Goal: Information Seeking & Learning: Understand process/instructions

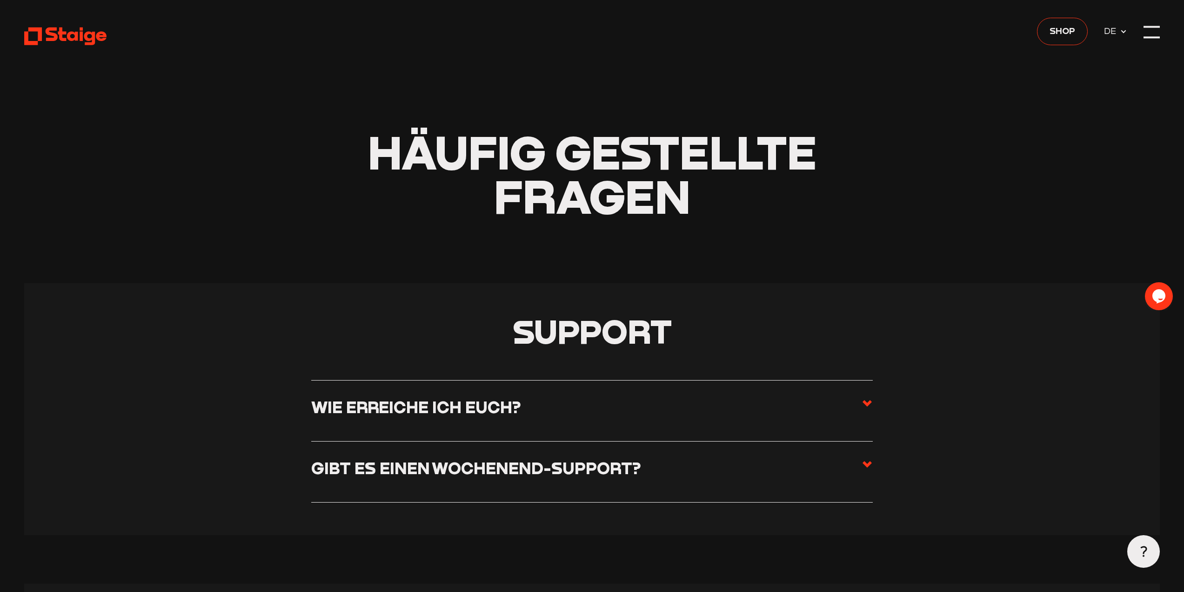
scroll to position [233, 0]
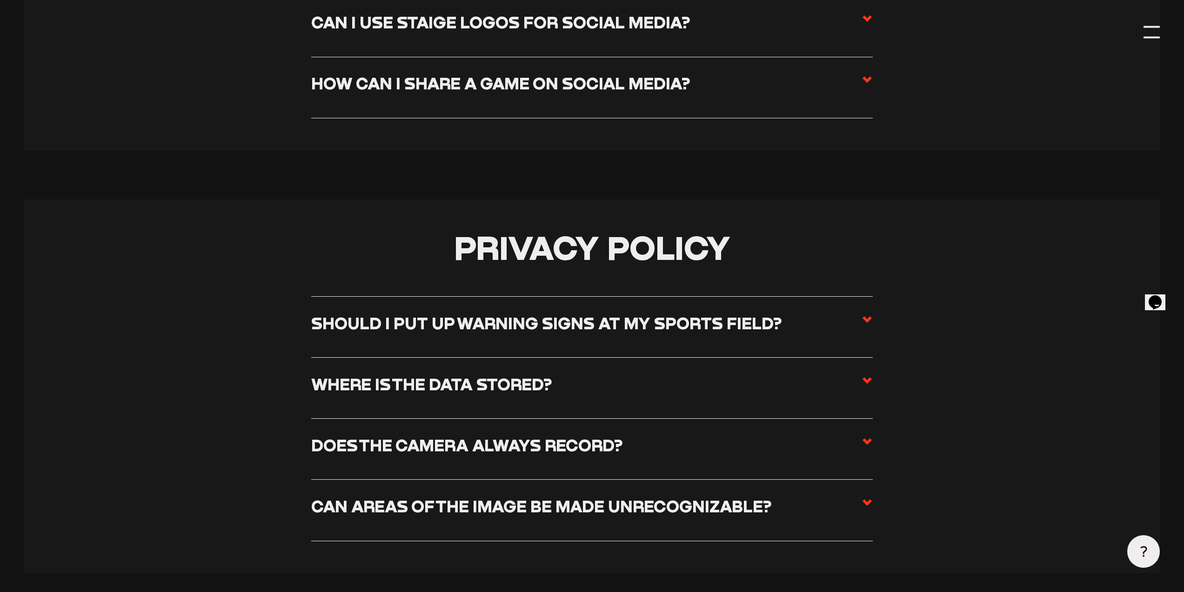
scroll to position [5062, 0]
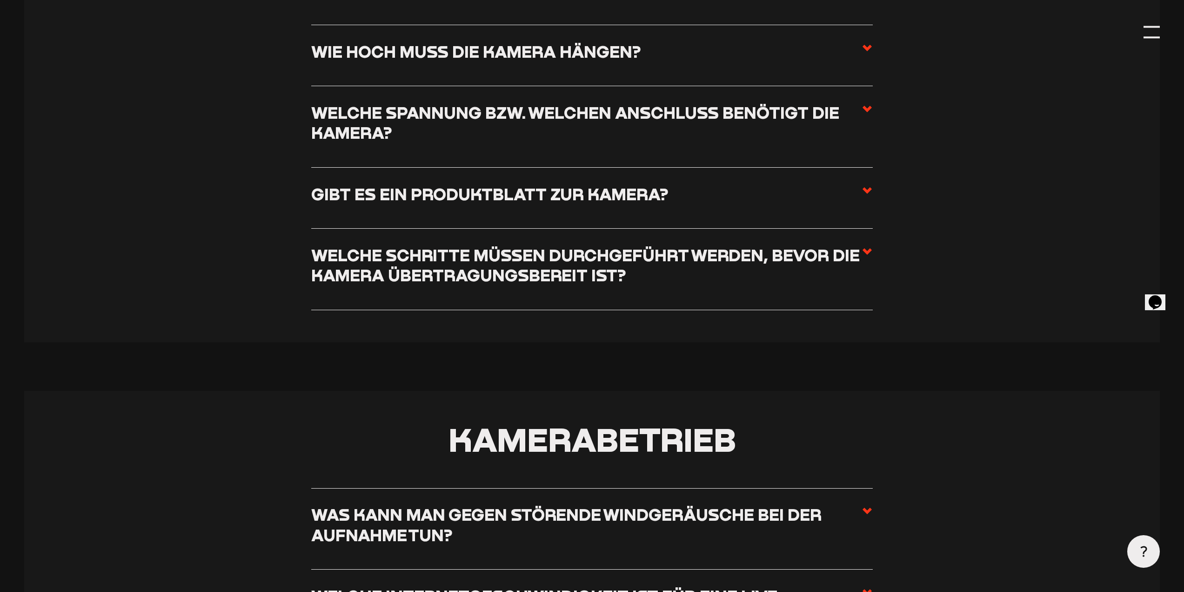
scroll to position [4328, 0]
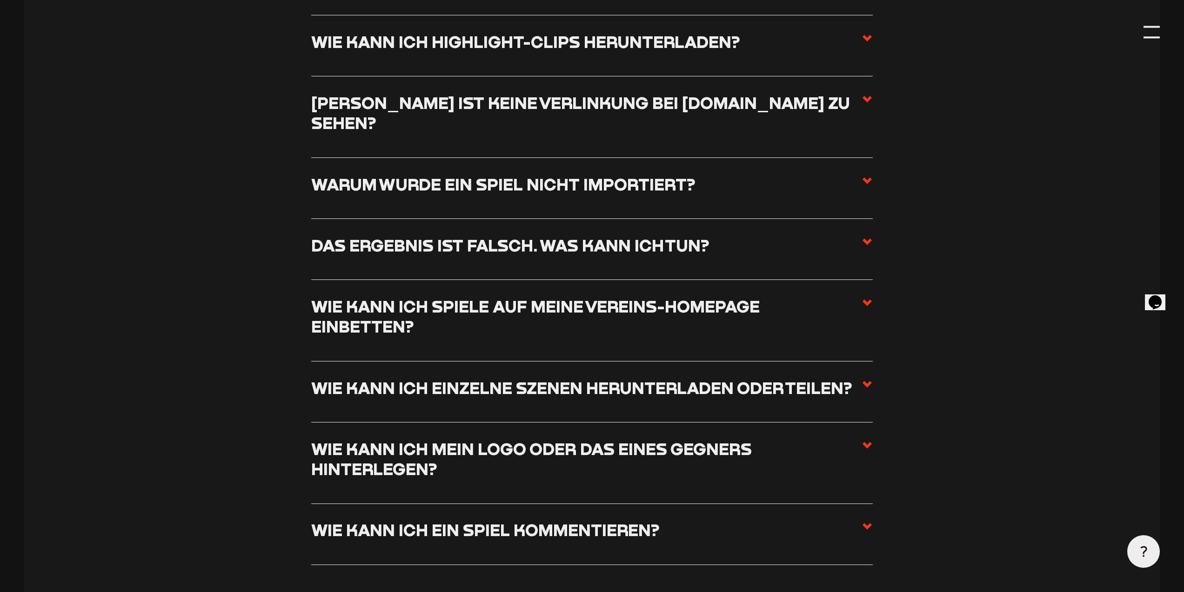
click at [868, 296] on span at bounding box center [867, 320] width 11 height 48
click at [0, 0] on input "Wie kann ich Spiele auf meine Vereins-Homepage einbetten?" at bounding box center [0, 0] width 0 height 0
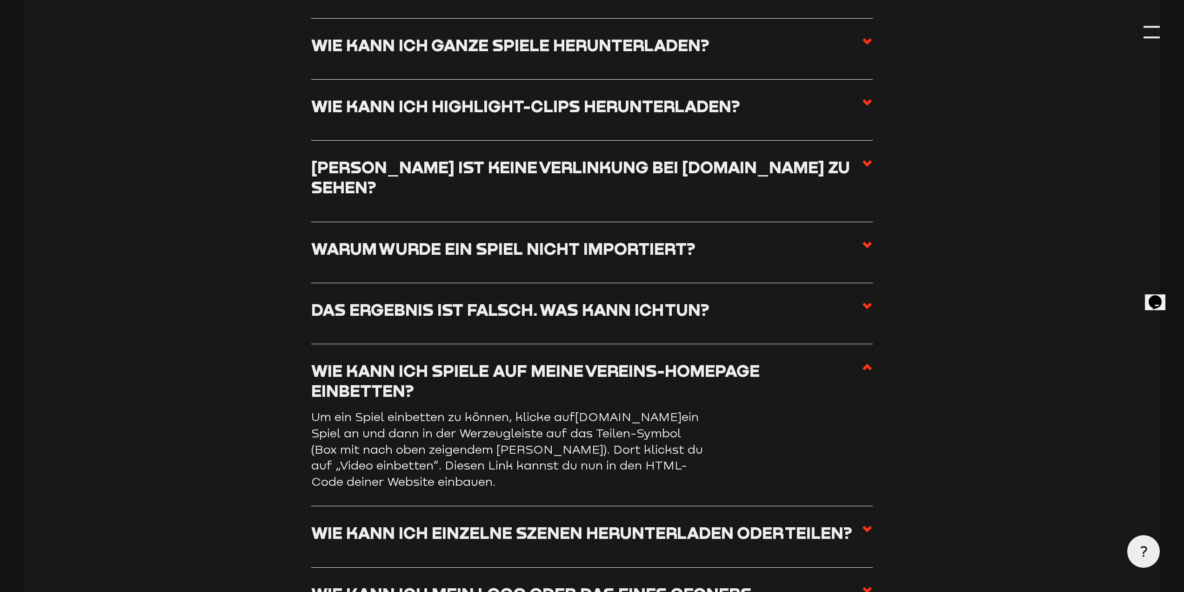
scroll to position [4188, 0]
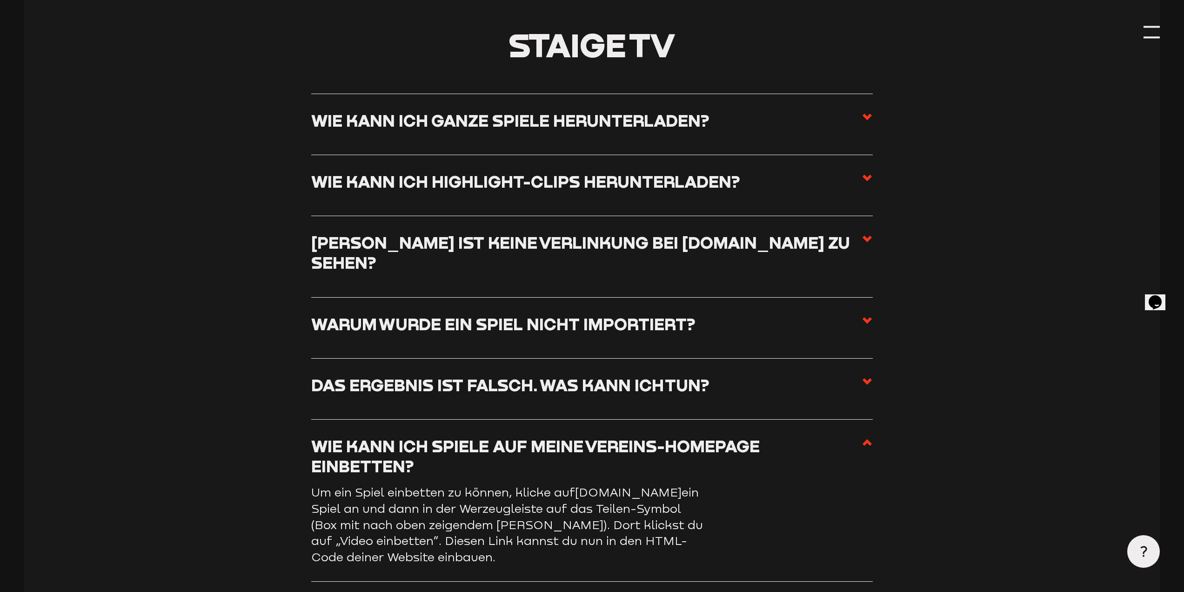
click at [472, 314] on h3 "Warum wurde ein Spiel nicht importiert?" at bounding box center [503, 324] width 384 height 20
click at [0, 0] on input "Warum wurde ein Spiel nicht importiert?" at bounding box center [0, 0] width 0 height 0
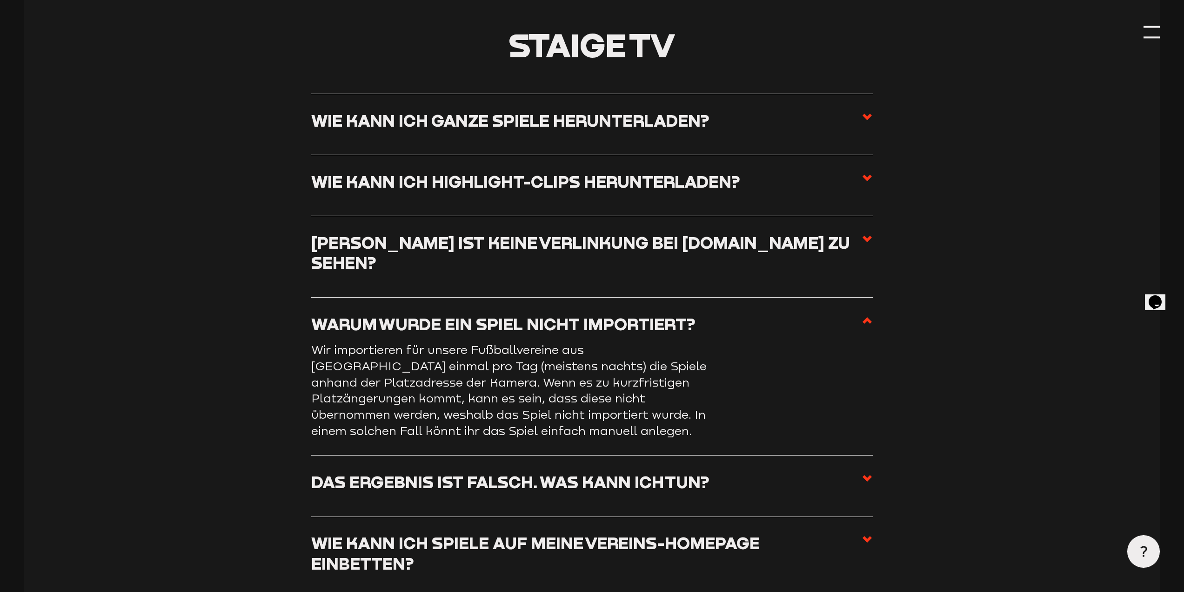
scroll to position [4286, 0]
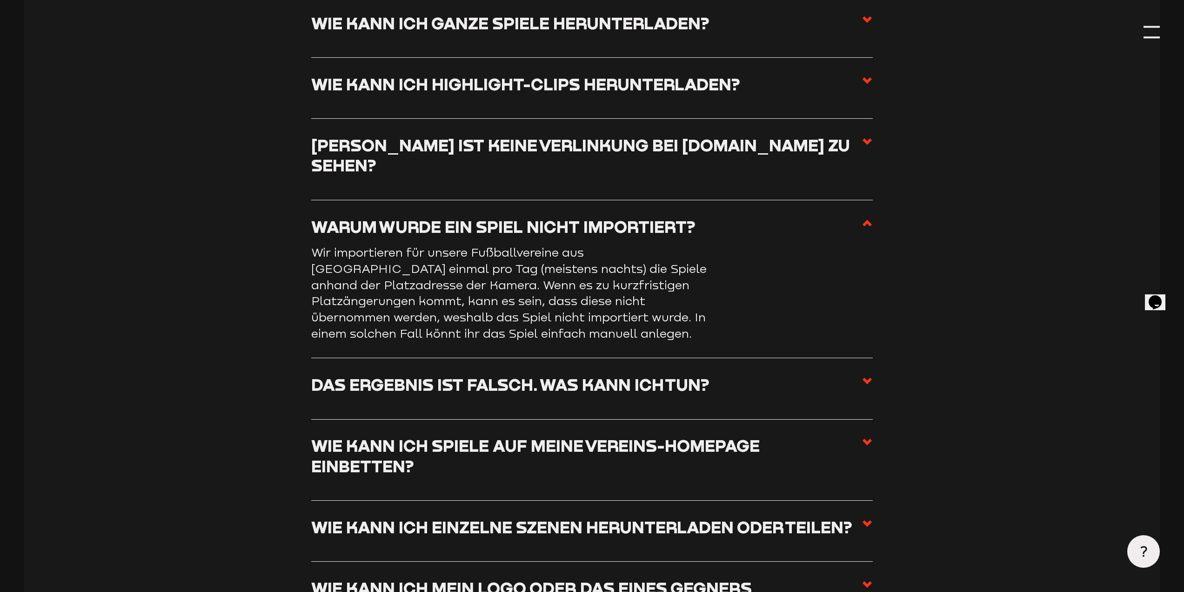
click at [870, 220] on use at bounding box center [867, 223] width 9 height 7
click at [0, 0] on input "Warum wurde ein Spiel nicht importiert?" at bounding box center [0, 0] width 0 height 0
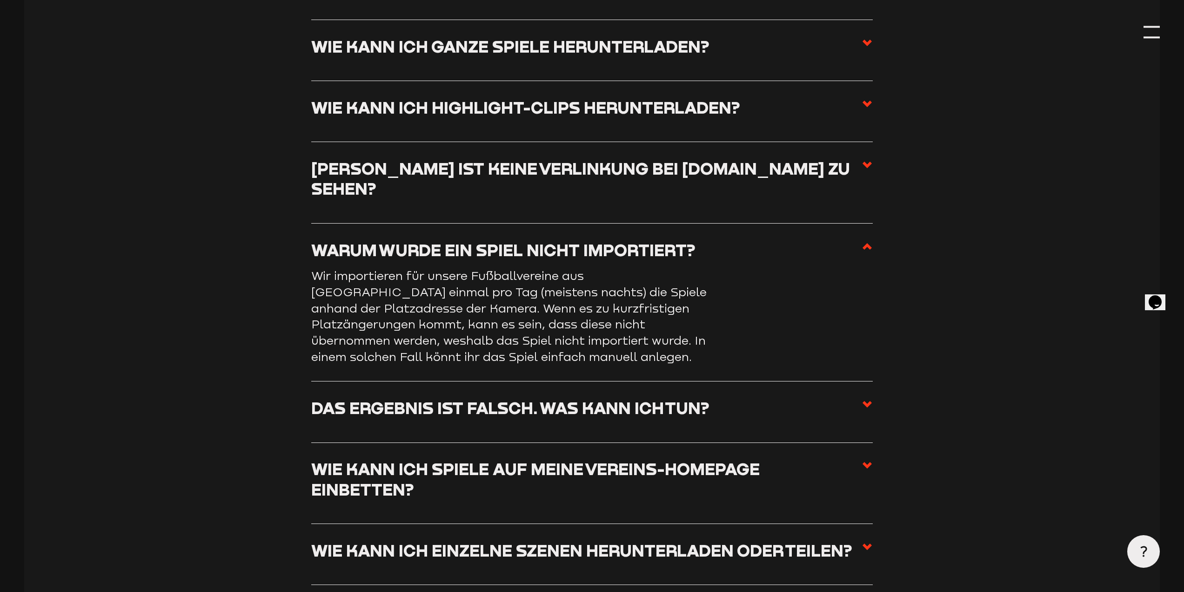
scroll to position [4379, 0]
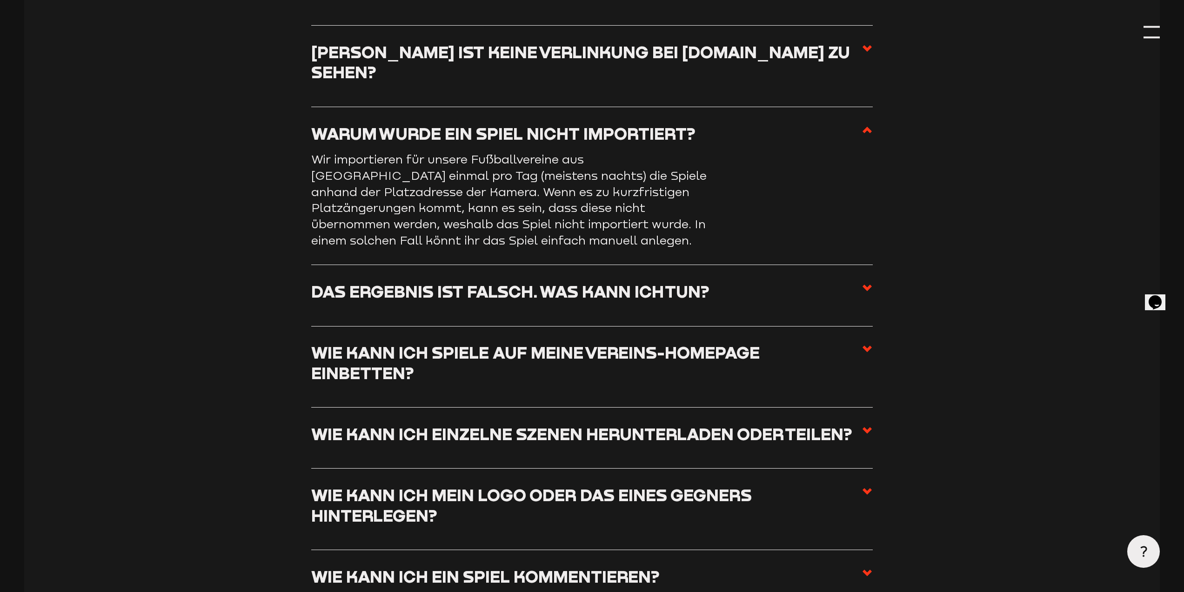
click at [866, 342] on span at bounding box center [867, 366] width 11 height 48
click at [0, 0] on input "Wie kann ich Spiele auf meine Vereins-Homepage einbetten?" at bounding box center [0, 0] width 0 height 0
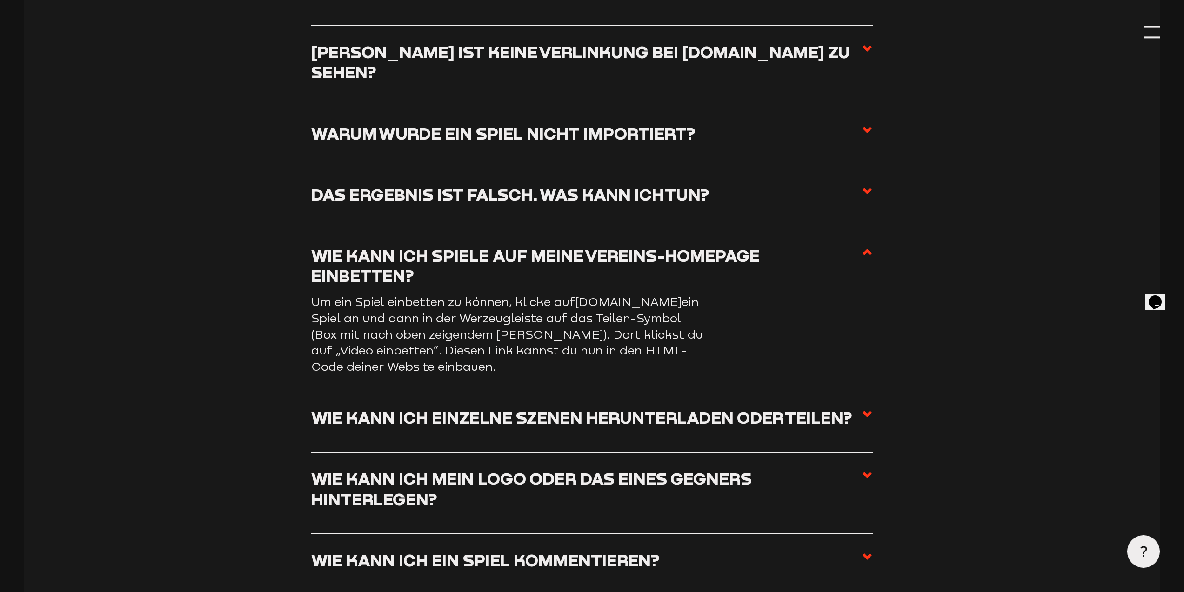
scroll to position [4282, 0]
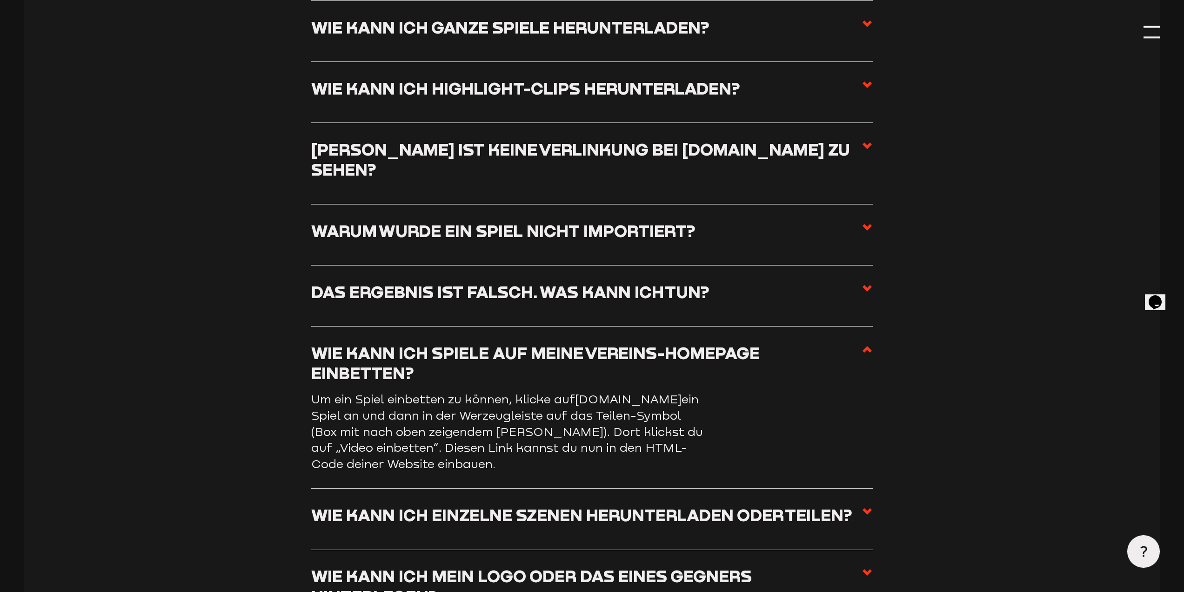
click at [866, 343] on span at bounding box center [867, 367] width 11 height 48
click at [0, 0] on input "Wie kann ich Spiele auf meine Vereins-Homepage einbetten?" at bounding box center [0, 0] width 0 height 0
click at [868, 343] on icon at bounding box center [867, 348] width 11 height 11
click at [0, 0] on input "Wie kann ich Spiele auf meine Vereins-Homepage einbetten?" at bounding box center [0, 0] width 0 height 0
click at [867, 343] on icon at bounding box center [867, 348] width 11 height 11
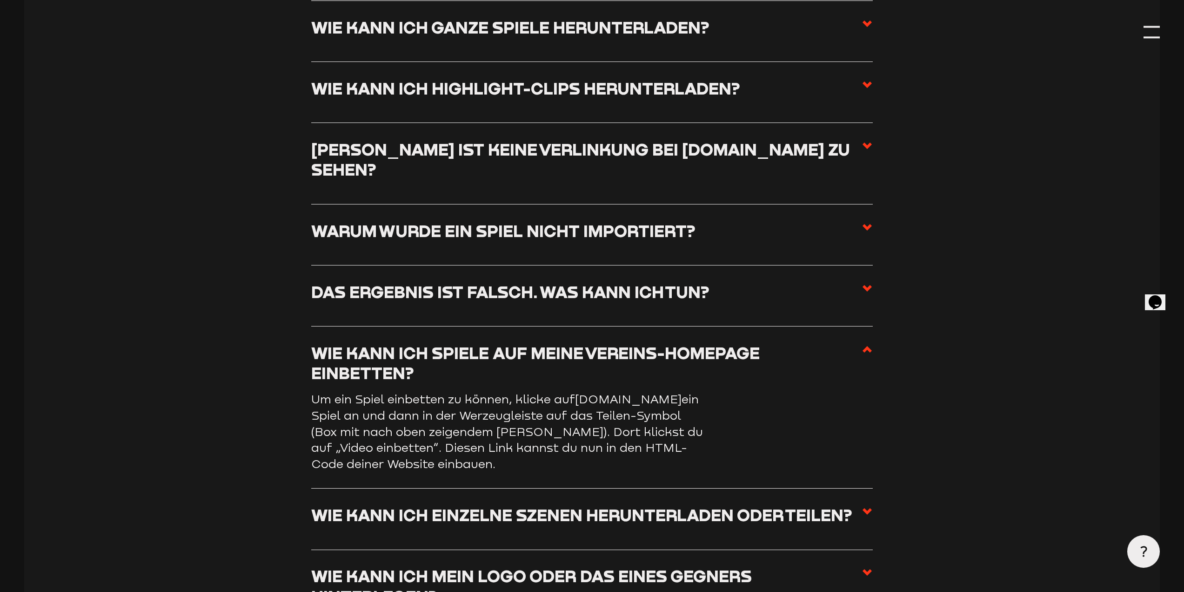
click at [0, 0] on input "Wie kann ich Spiele auf meine Vereins-Homepage einbetten?" at bounding box center [0, 0] width 0 height 0
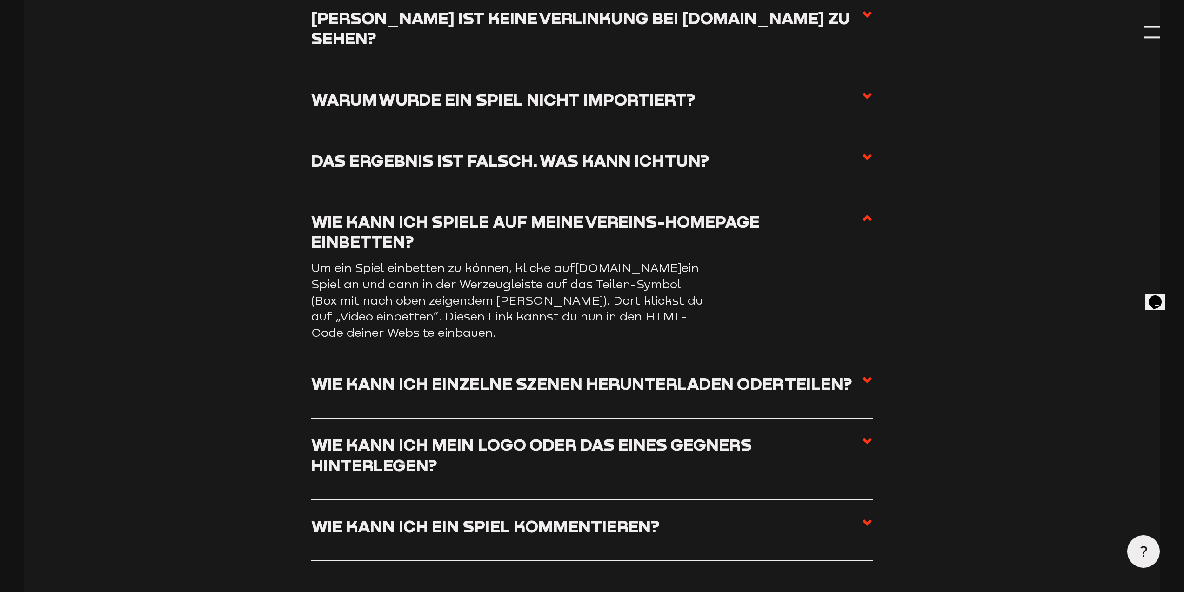
scroll to position [4468, 0]
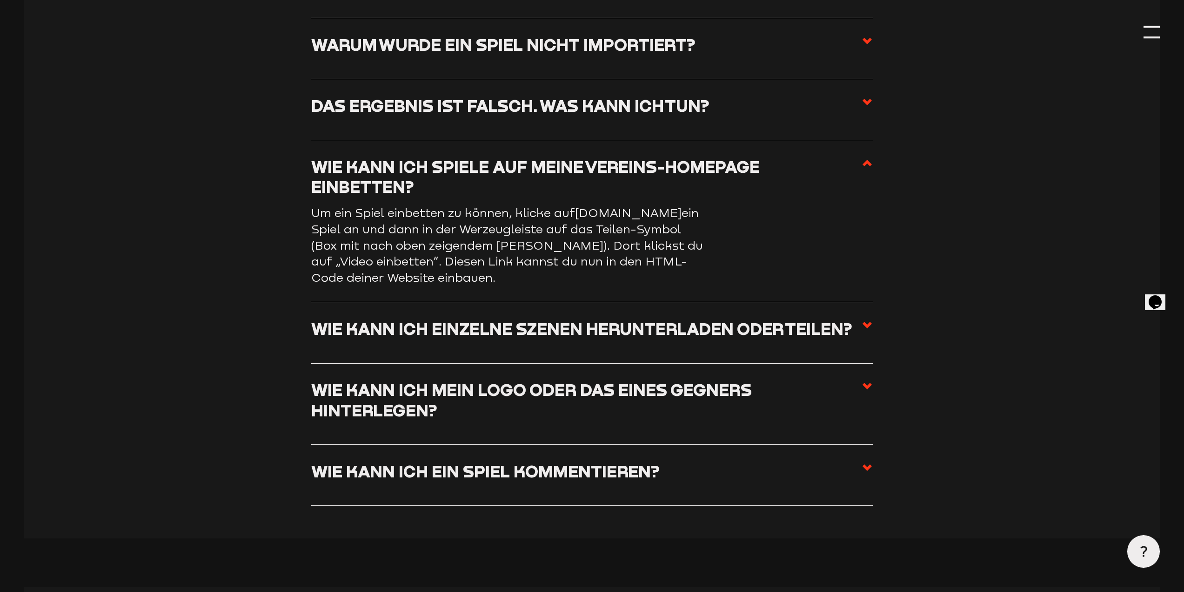
click at [863, 319] on icon at bounding box center [867, 324] width 11 height 11
click at [0, 0] on input "Wie kann ich einzelne Szenen herunterladen oder teilen?" at bounding box center [0, 0] width 0 height 0
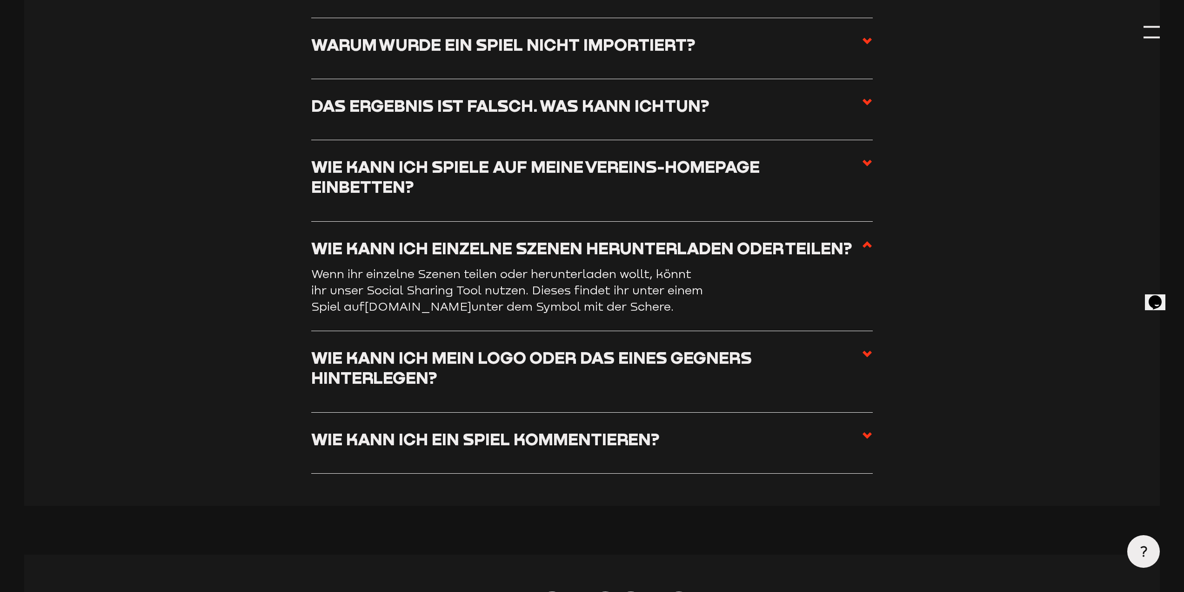
click at [865, 241] on use at bounding box center [867, 244] width 9 height 7
click at [0, 0] on input "Wie kann ich einzelne Szenen herunterladen oder teilen?" at bounding box center [0, 0] width 0 height 0
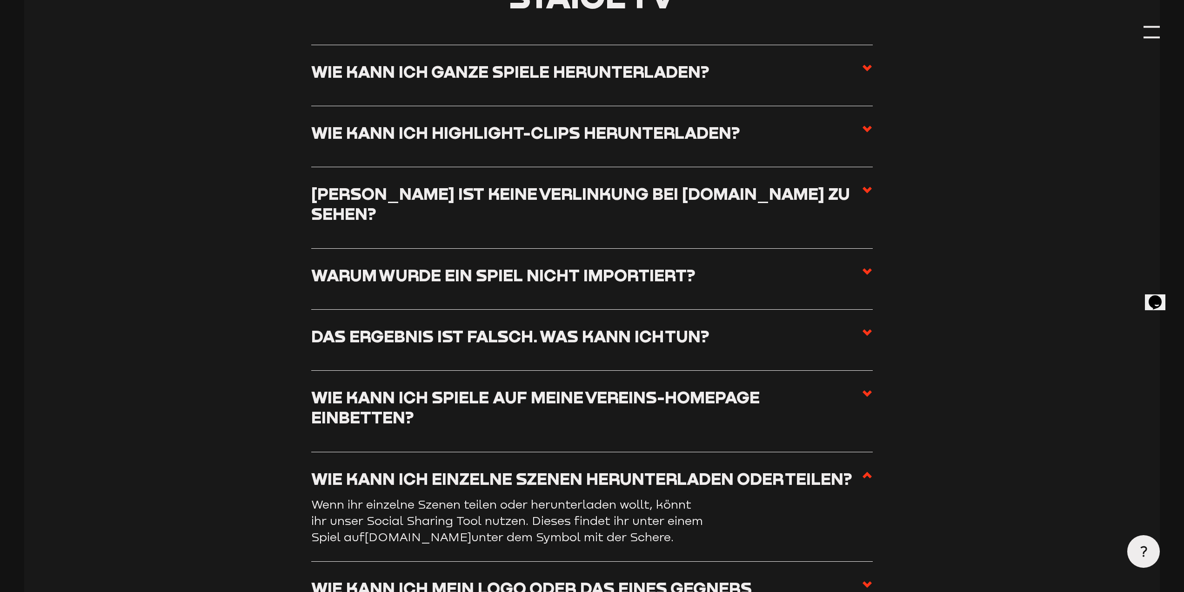
scroll to position [4235, 0]
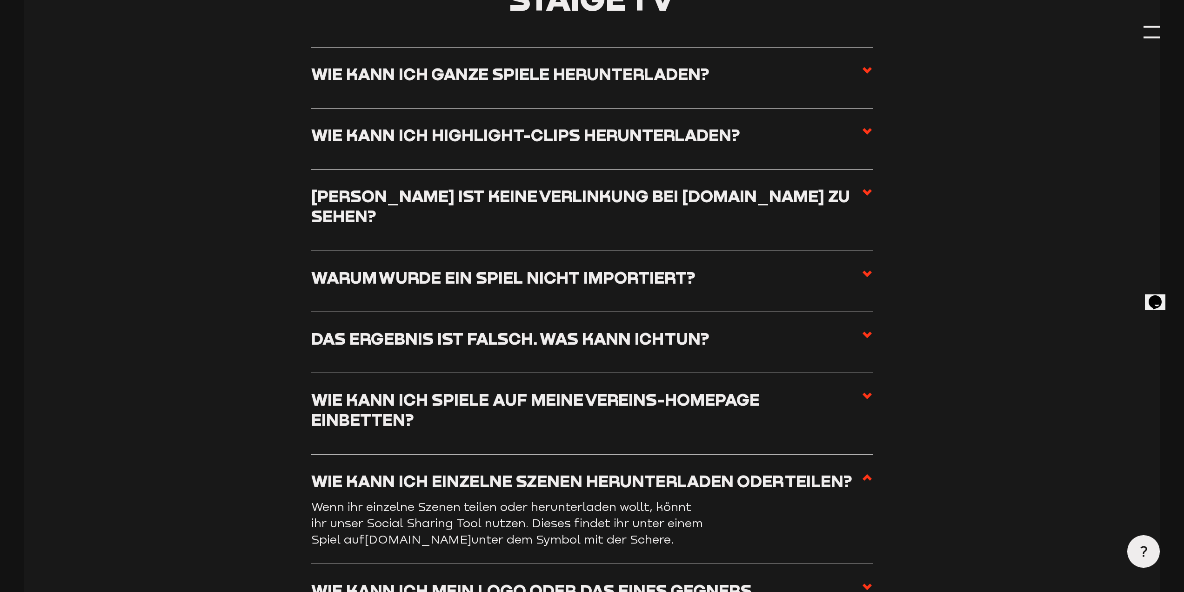
click at [865, 392] on use at bounding box center [867, 395] width 9 height 7
click at [0, 0] on input "Wie kann ich Spiele auf meine Vereins-Homepage einbetten?" at bounding box center [0, 0] width 0 height 0
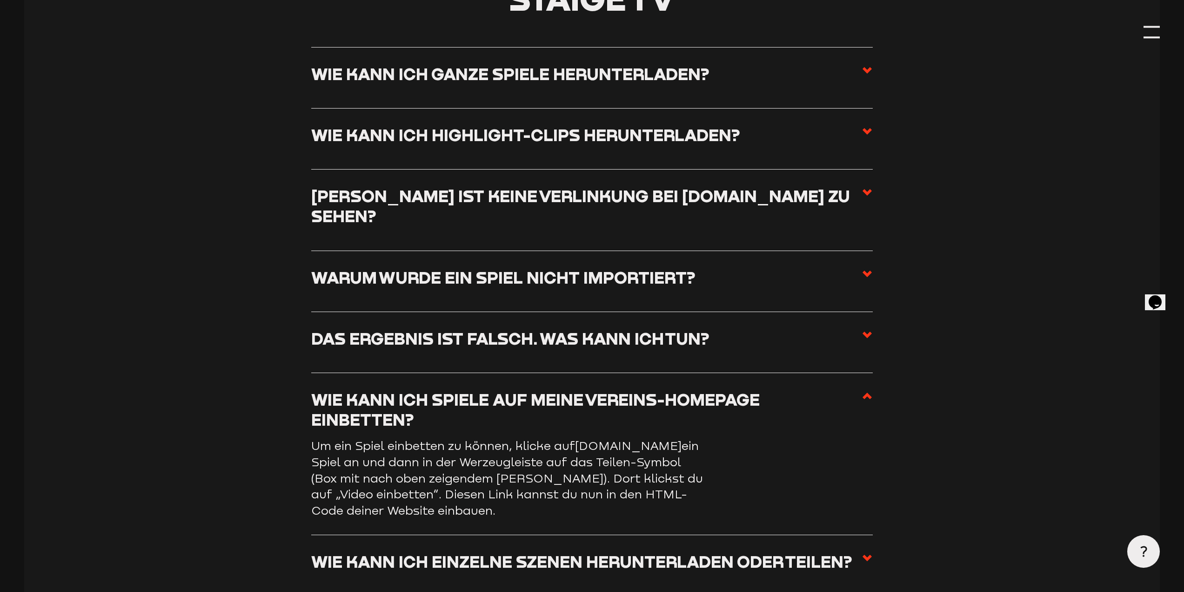
click at [871, 392] on use at bounding box center [867, 395] width 9 height 7
click at [0, 0] on input "Wie kann ich Spiele auf meine Vereins-Homepage einbetten?" at bounding box center [0, 0] width 0 height 0
click at [864, 392] on use at bounding box center [867, 395] width 9 height 7
click at [0, 0] on input "Wie kann ich Spiele auf meine Vereins-Homepage einbetten?" at bounding box center [0, 0] width 0 height 0
click at [873, 389] on span at bounding box center [867, 413] width 11 height 48
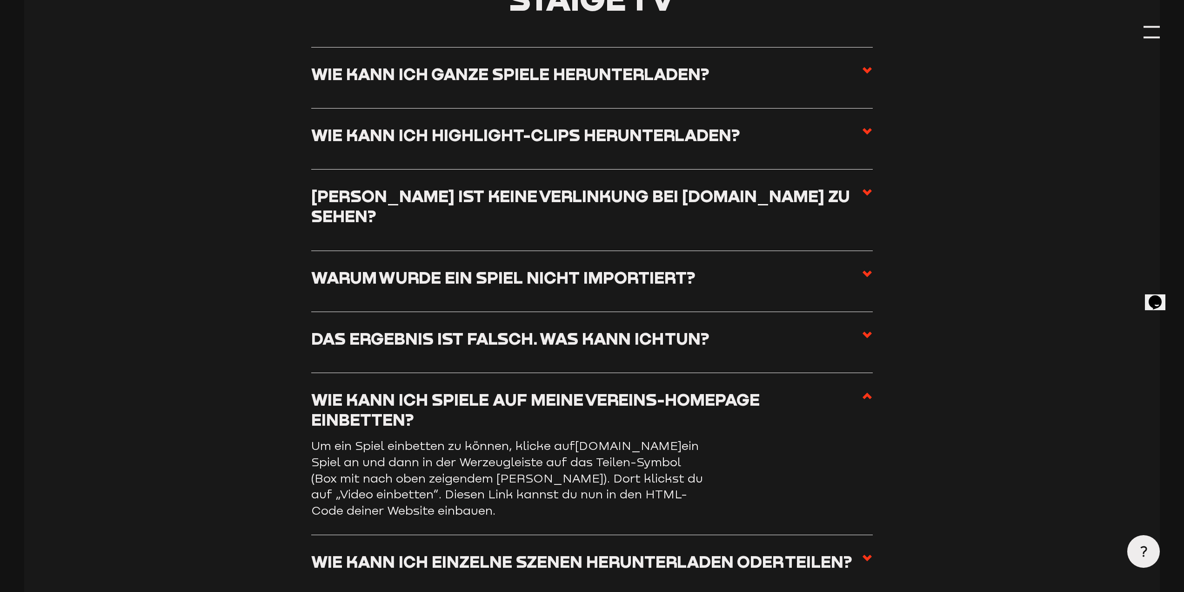
click at [0, 0] on input "Wie kann ich Spiele auf meine Vereins-Homepage einbetten?" at bounding box center [0, 0] width 0 height 0
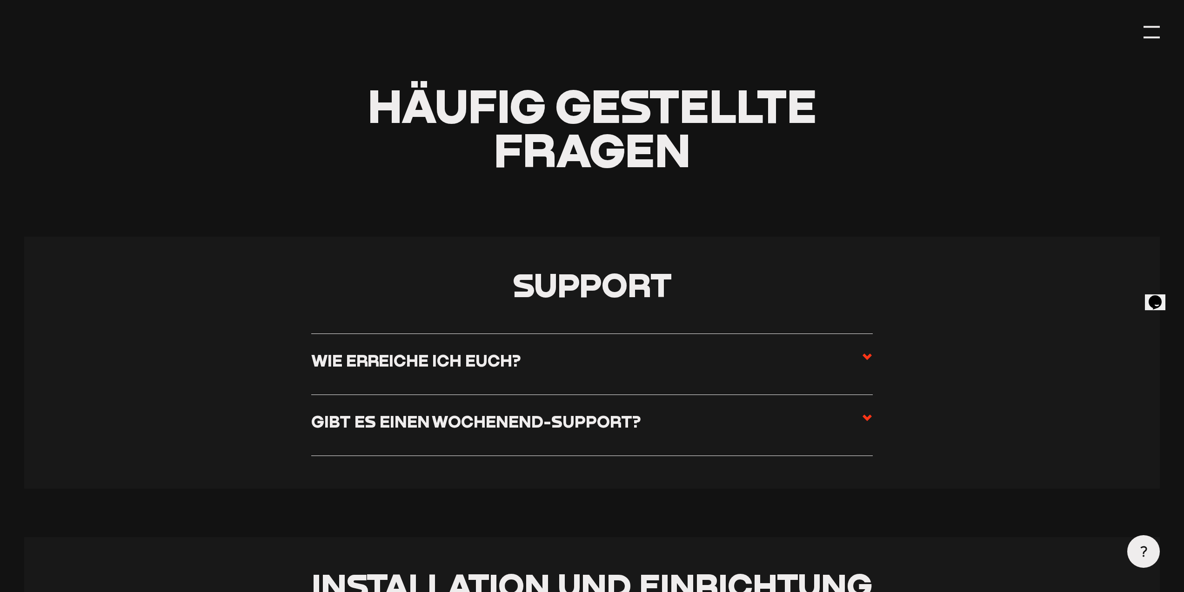
scroll to position [0, 0]
